Goal: Information Seeking & Learning: Learn about a topic

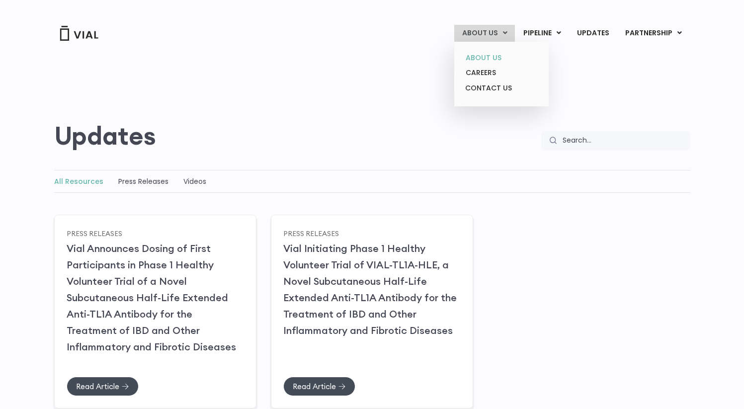
click at [495, 54] on link "ABOUT US" at bounding box center [501, 57] width 87 height 15
